Goal: Task Accomplishment & Management: Manage account settings

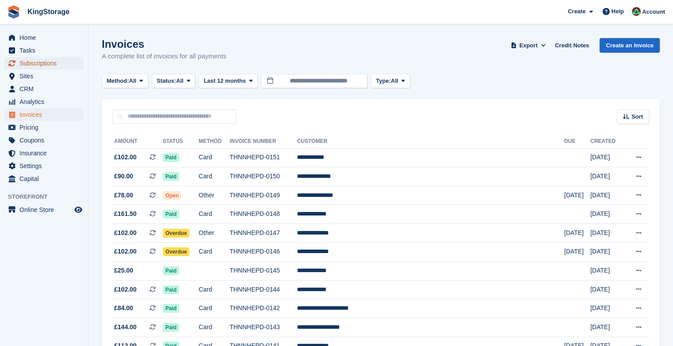
click at [57, 63] on span "Subscriptions" at bounding box center [45, 63] width 53 height 12
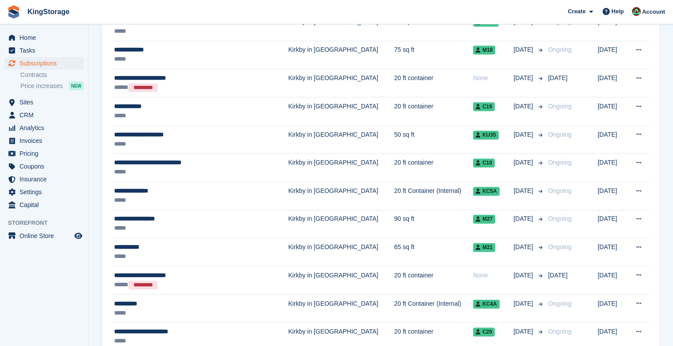
scroll to position [1250, 0]
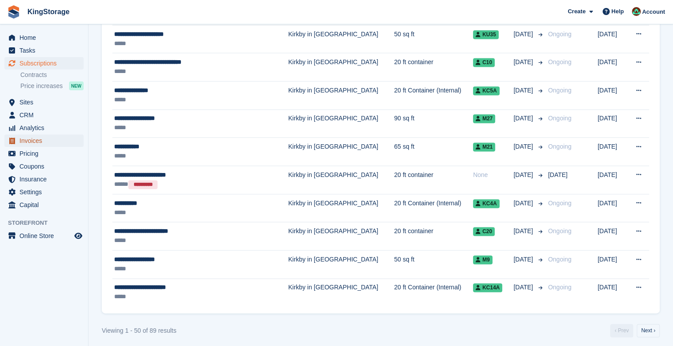
click at [42, 142] on span "Invoices" at bounding box center [45, 141] width 53 height 12
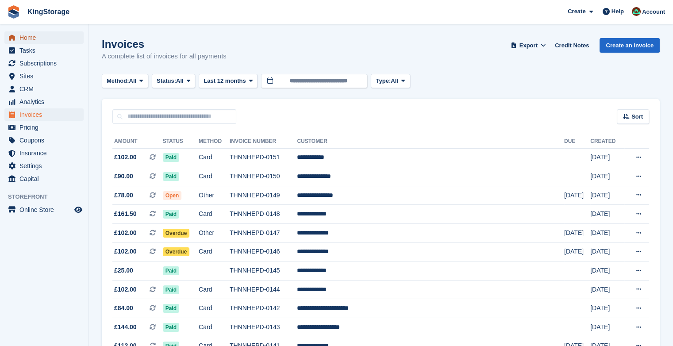
click at [19, 35] on span "Home" at bounding box center [45, 37] width 53 height 12
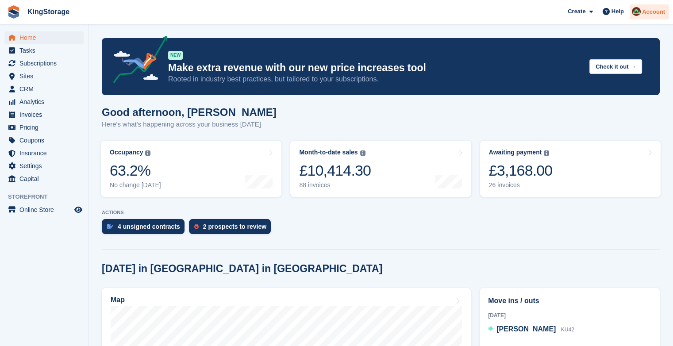
click at [655, 9] on span "Account" at bounding box center [653, 12] width 23 height 9
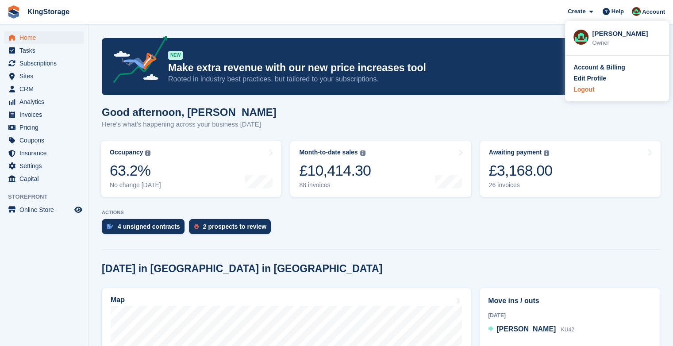
click at [586, 92] on div "Logout" at bounding box center [584, 89] width 21 height 9
